Goal: Task Accomplishment & Management: Use online tool/utility

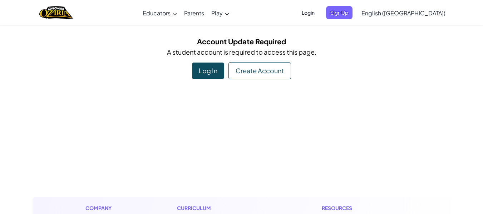
click at [214, 74] on div "Log In" at bounding box center [208, 71] width 32 height 16
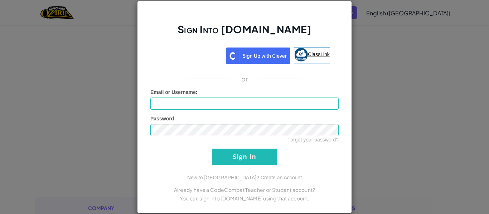
click at [311, 55] on span "ClassLink" at bounding box center [319, 54] width 22 height 6
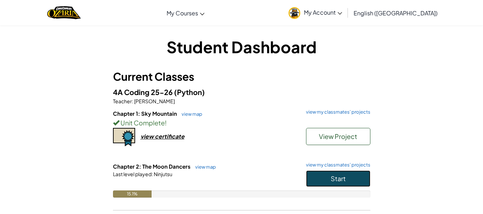
click at [311, 177] on button "Start" at bounding box center [338, 179] width 64 height 16
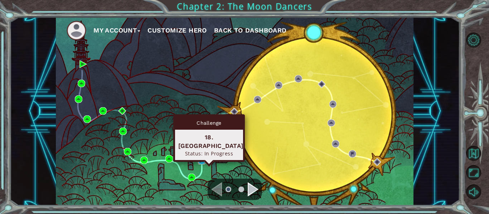
click at [201, 162] on img at bounding box center [202, 161] width 8 height 8
